Goal: Task Accomplishment & Management: Use online tool/utility

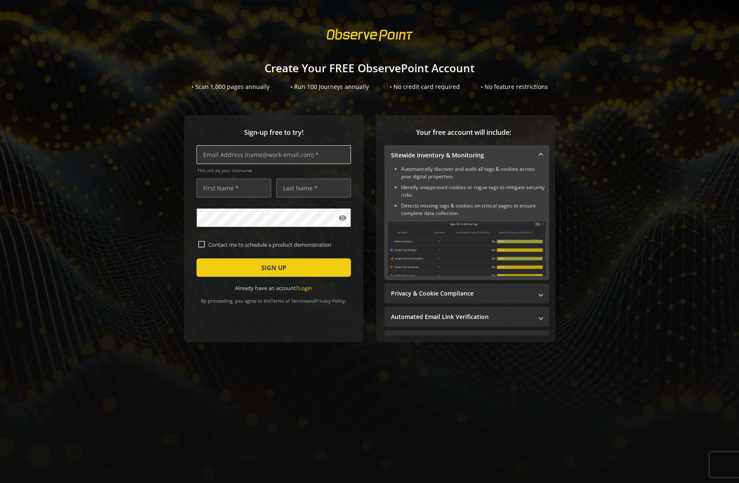
click at [220, 155] on input "text" at bounding box center [274, 154] width 154 height 19
type input "[PERSON_NAME][EMAIL_ADDRESS][DOMAIN_NAME]"
type input "[PERSON_NAME]"
click at [262, 268] on span "SIGN UP" at bounding box center [273, 267] width 25 height 15
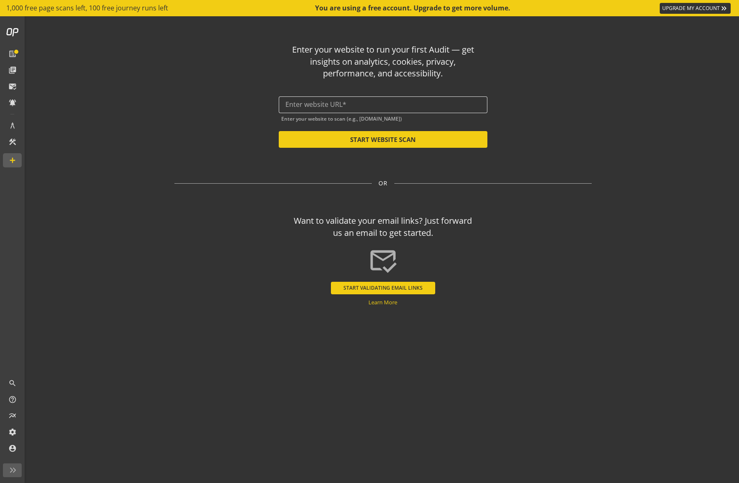
click at [325, 105] on input "text" at bounding box center [382, 105] width 195 height 8
paste input "[URL][DOMAIN_NAME]"
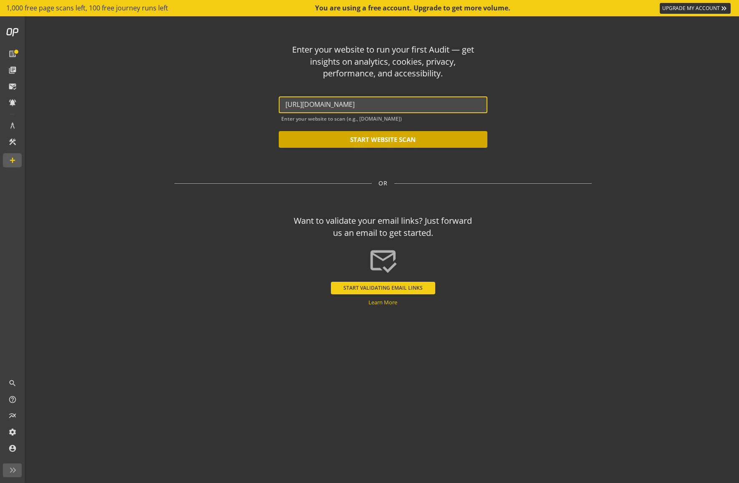
type input "[URL][DOMAIN_NAME]"
click at [373, 140] on button "START WEBSITE SCAN" at bounding box center [383, 139] width 209 height 17
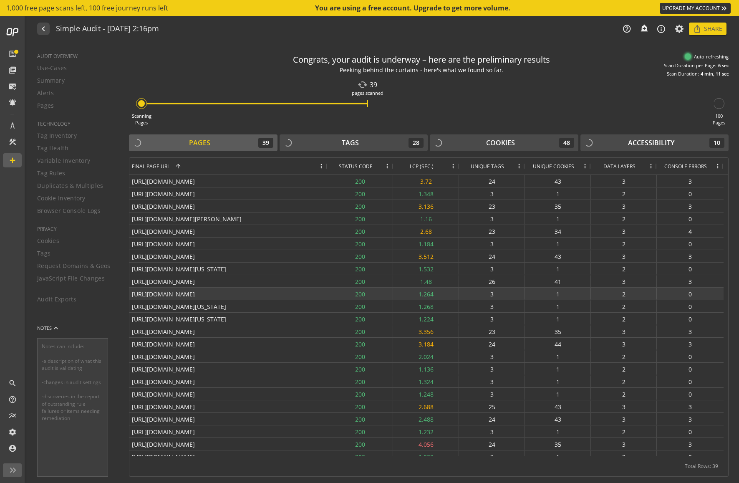
scroll to position [197, 0]
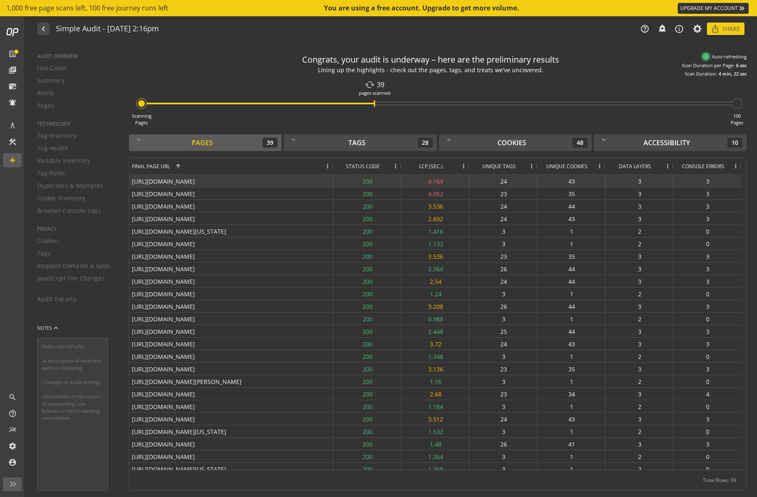
click at [709, 182] on div "3" at bounding box center [708, 181] width 68 height 12
